Goal: Task Accomplishment & Management: Use online tool/utility

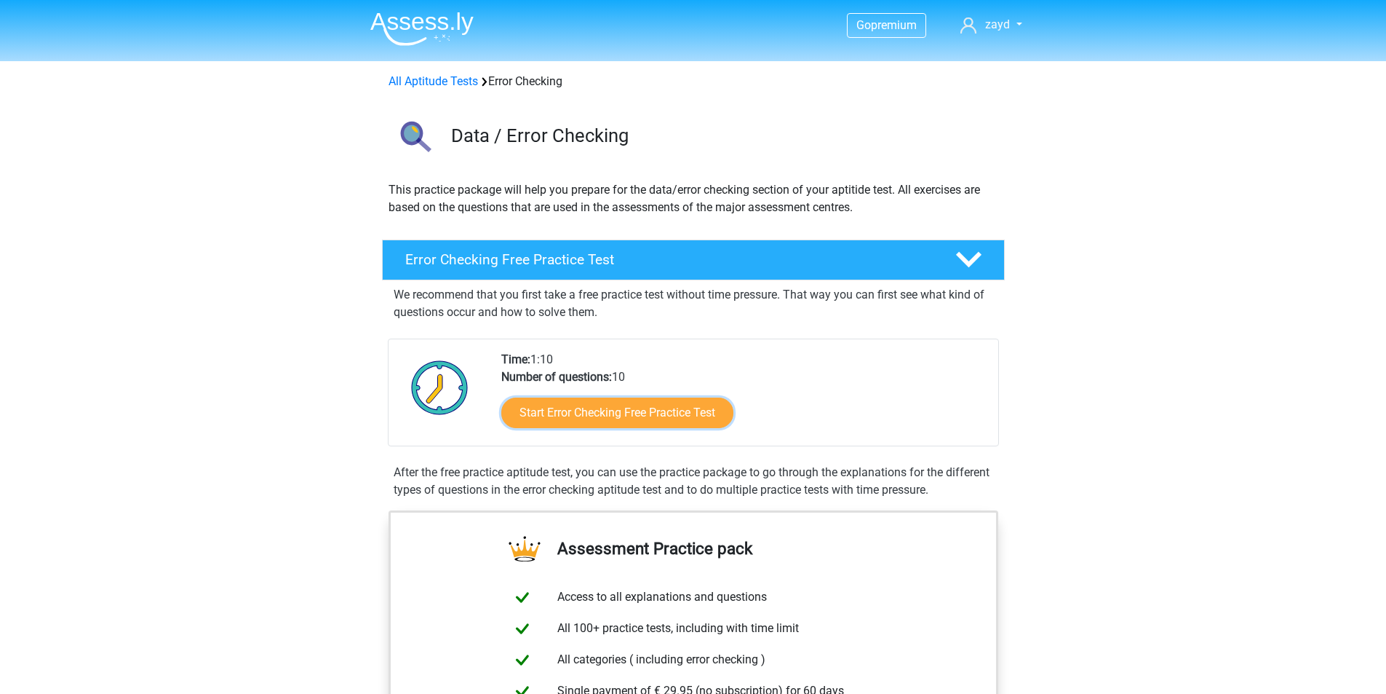
click at [617, 410] on link "Start Error Checking Free Practice Test" at bounding box center [617, 412] width 232 height 31
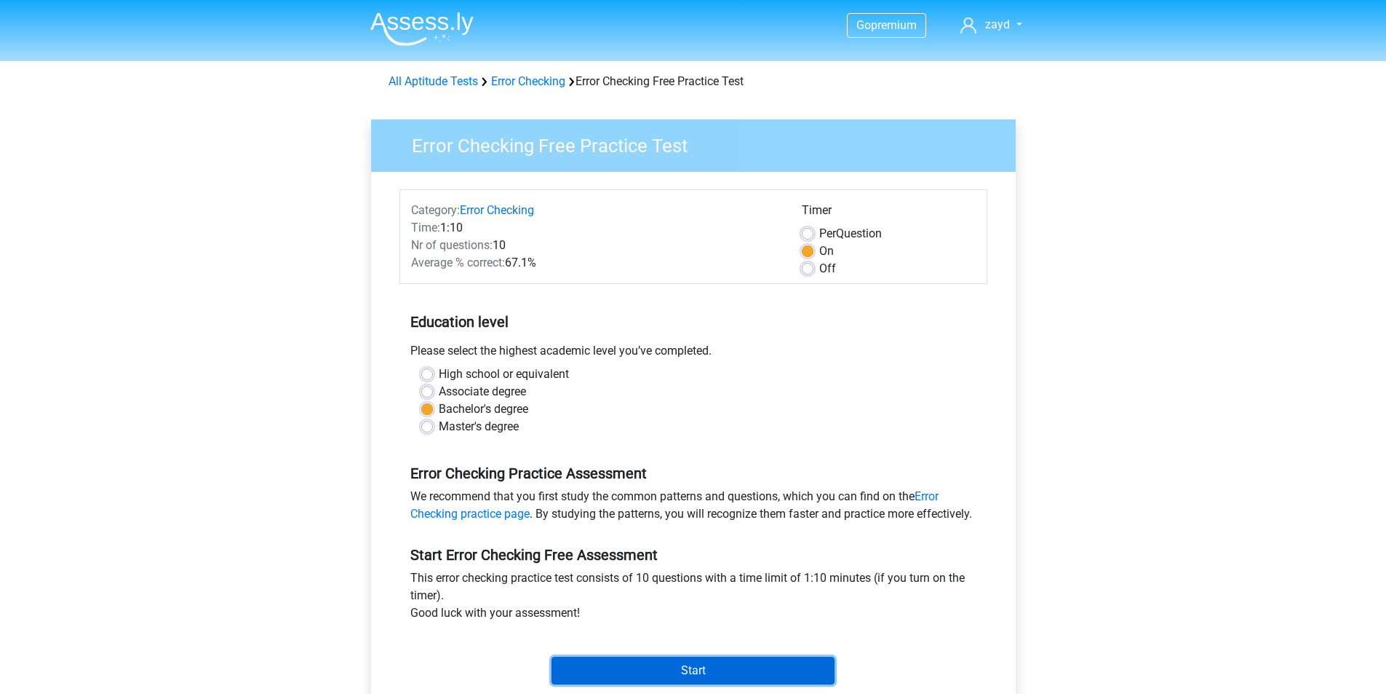
click at [702, 684] on input "Start" at bounding box center [693, 670] width 283 height 28
